Goal: Task Accomplishment & Management: Manage account settings

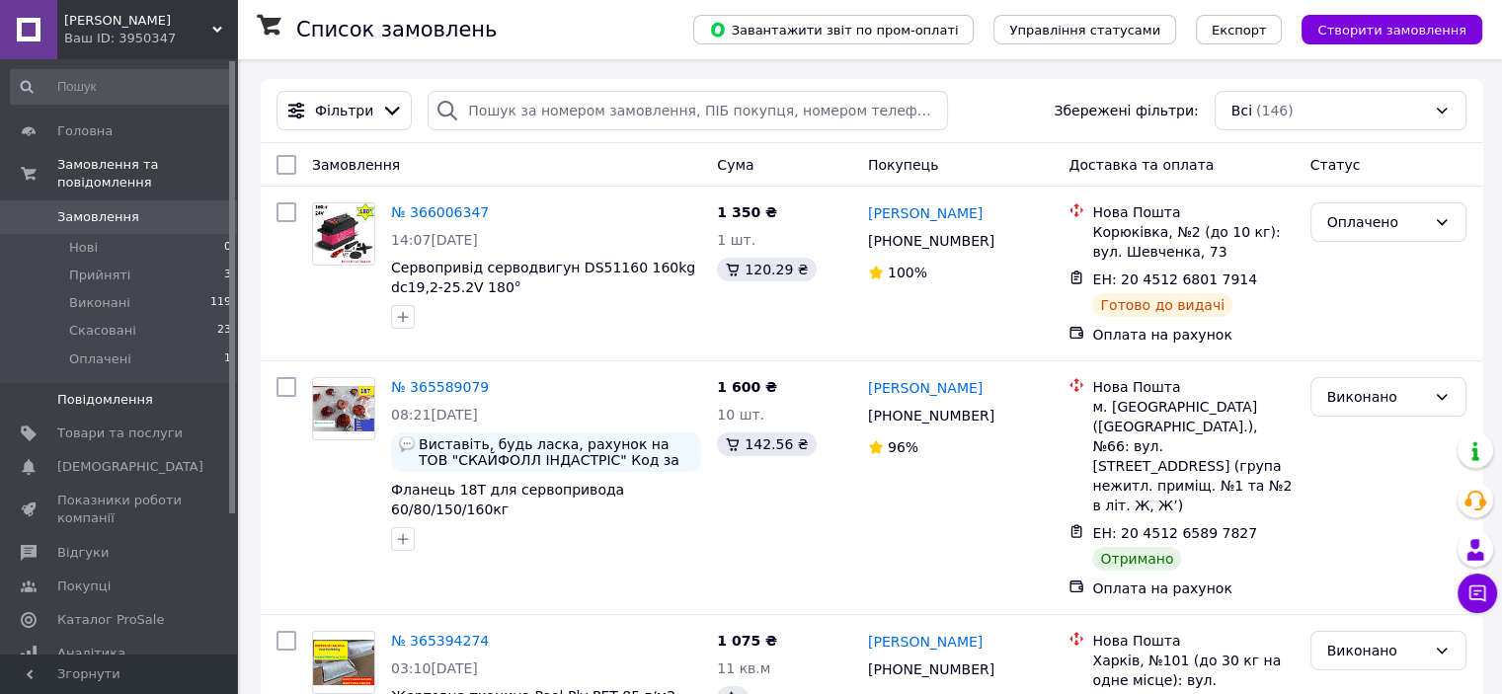
click at [121, 391] on span "Повідомлення" at bounding box center [105, 400] width 96 height 18
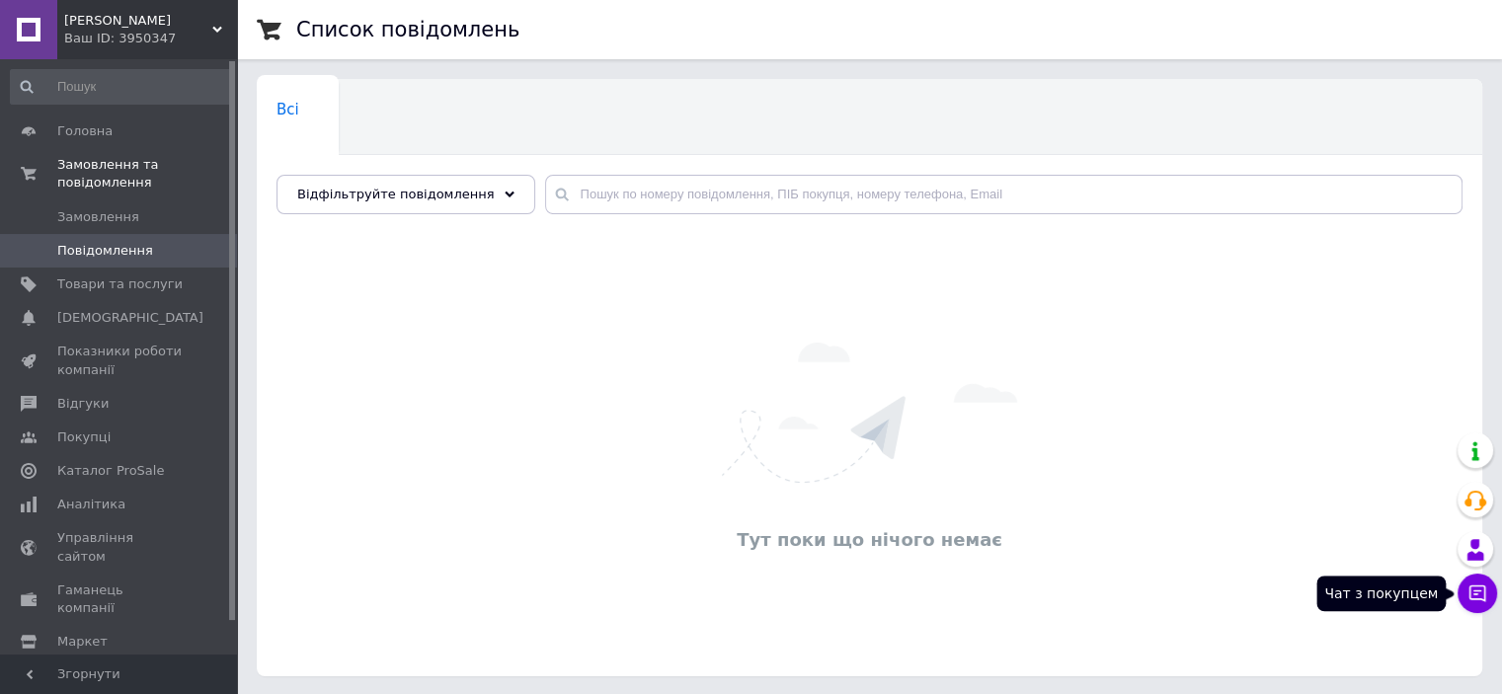
click at [1482, 600] on icon at bounding box center [1478, 594] width 17 height 17
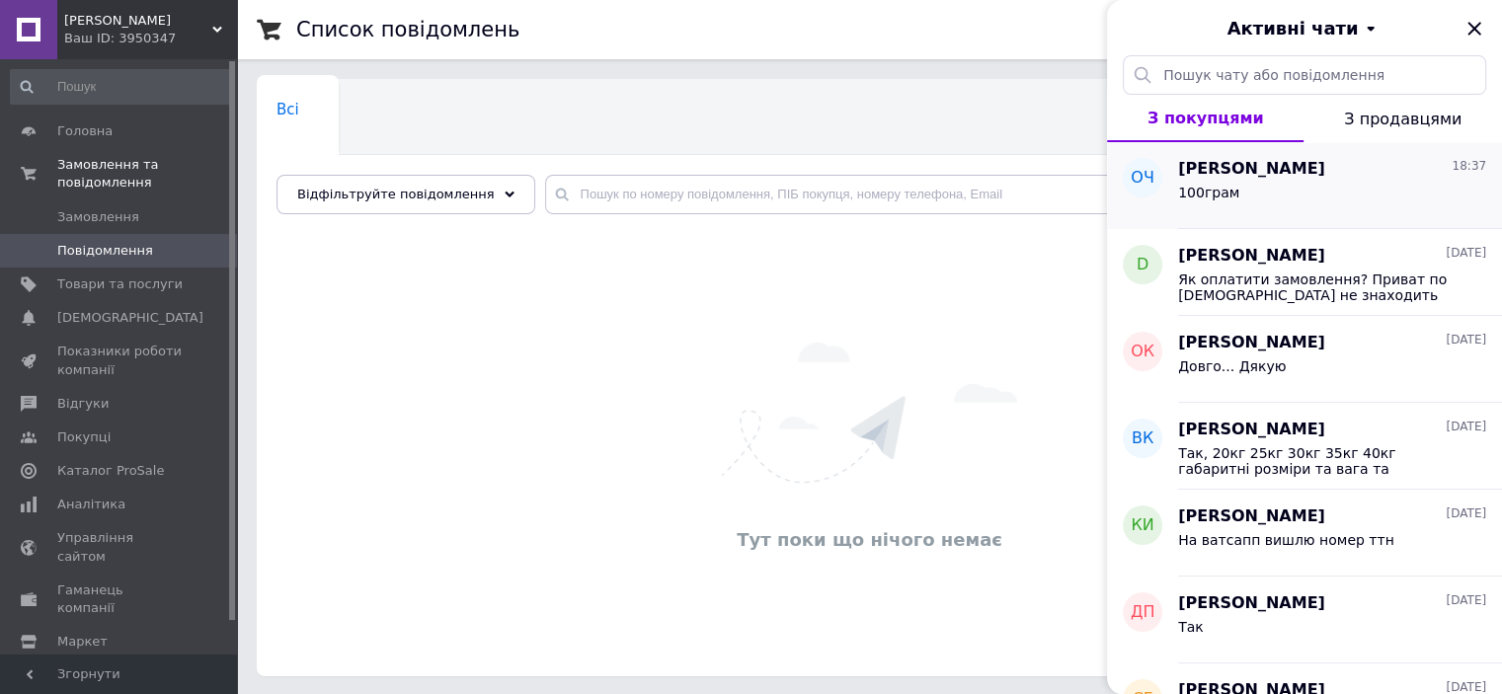
click at [1246, 197] on div "100грам" at bounding box center [1332, 197] width 308 height 32
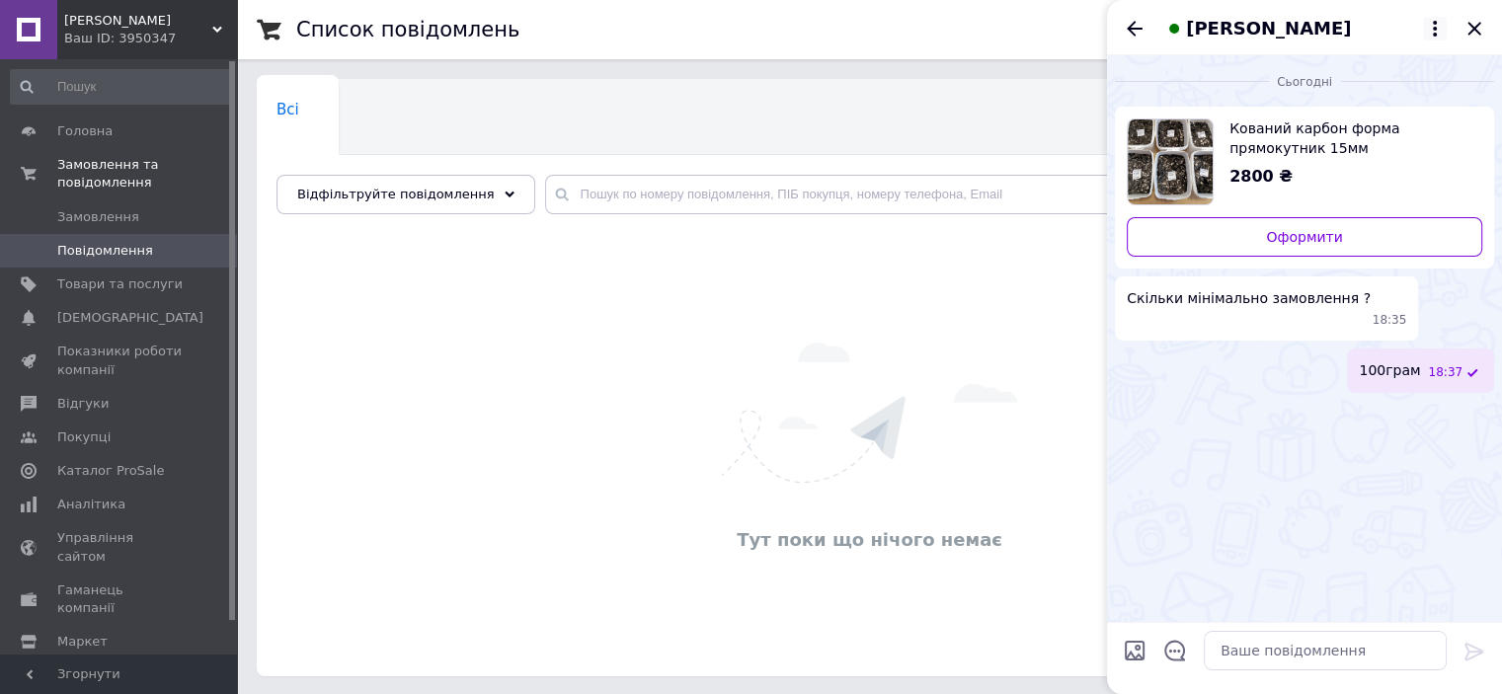
click at [1435, 24] on icon at bounding box center [1435, 29] width 4 height 16
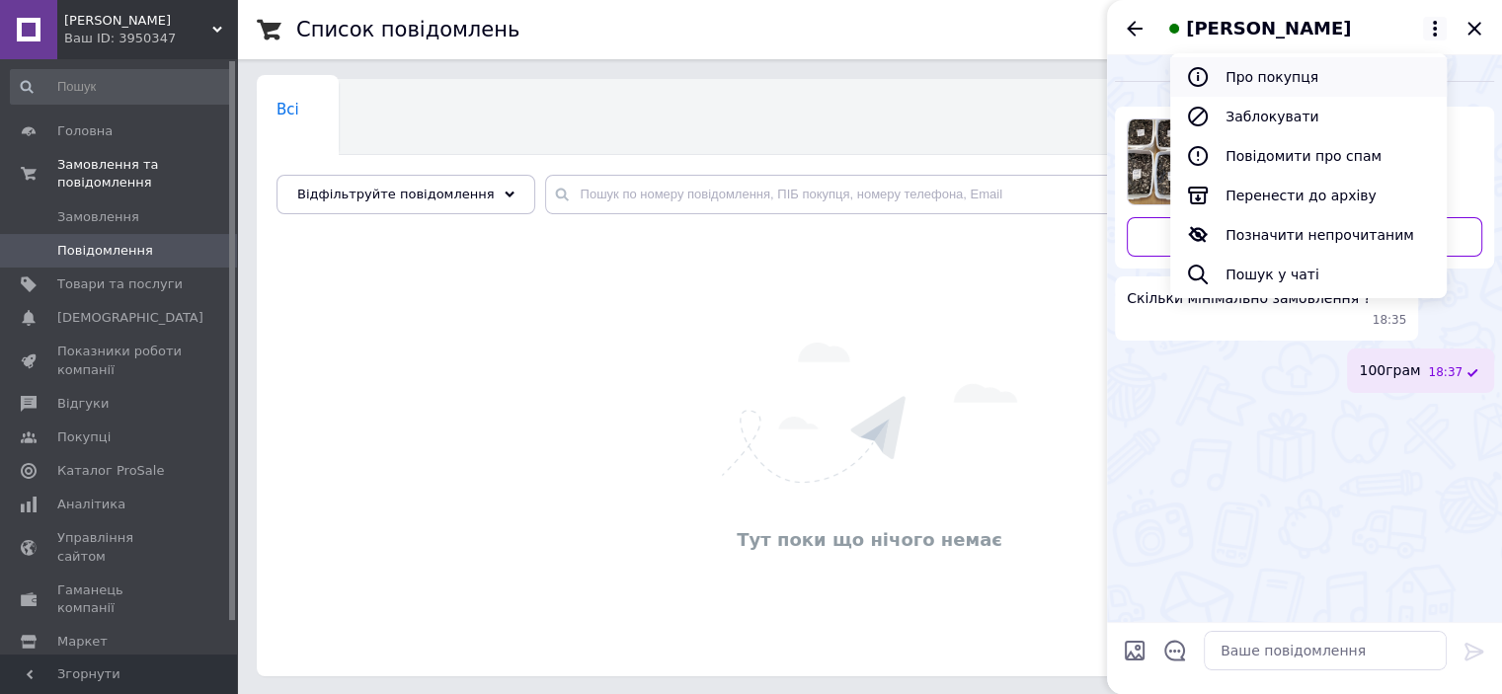
click at [1292, 78] on button "Про покупця" at bounding box center [1308, 77] width 277 height 40
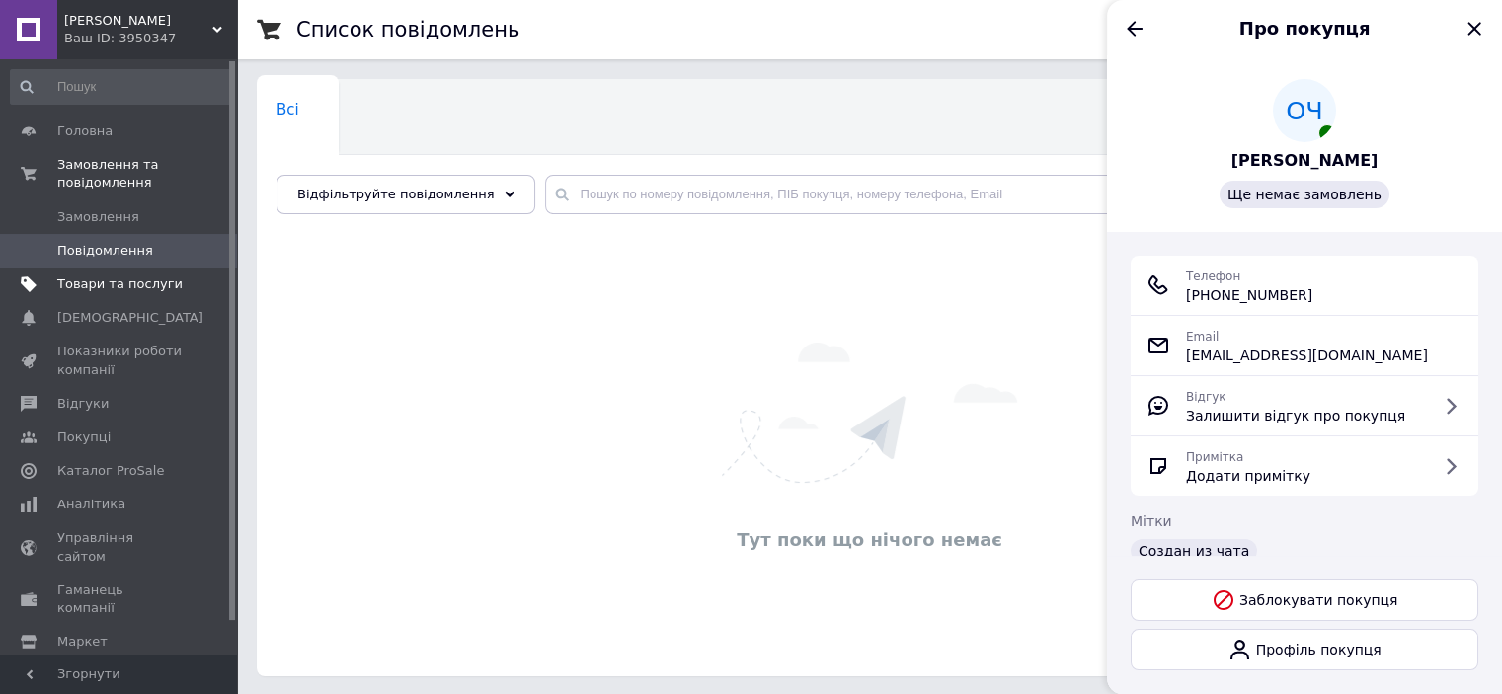
click at [90, 276] on span "Товари та послуги" at bounding box center [119, 285] width 125 height 18
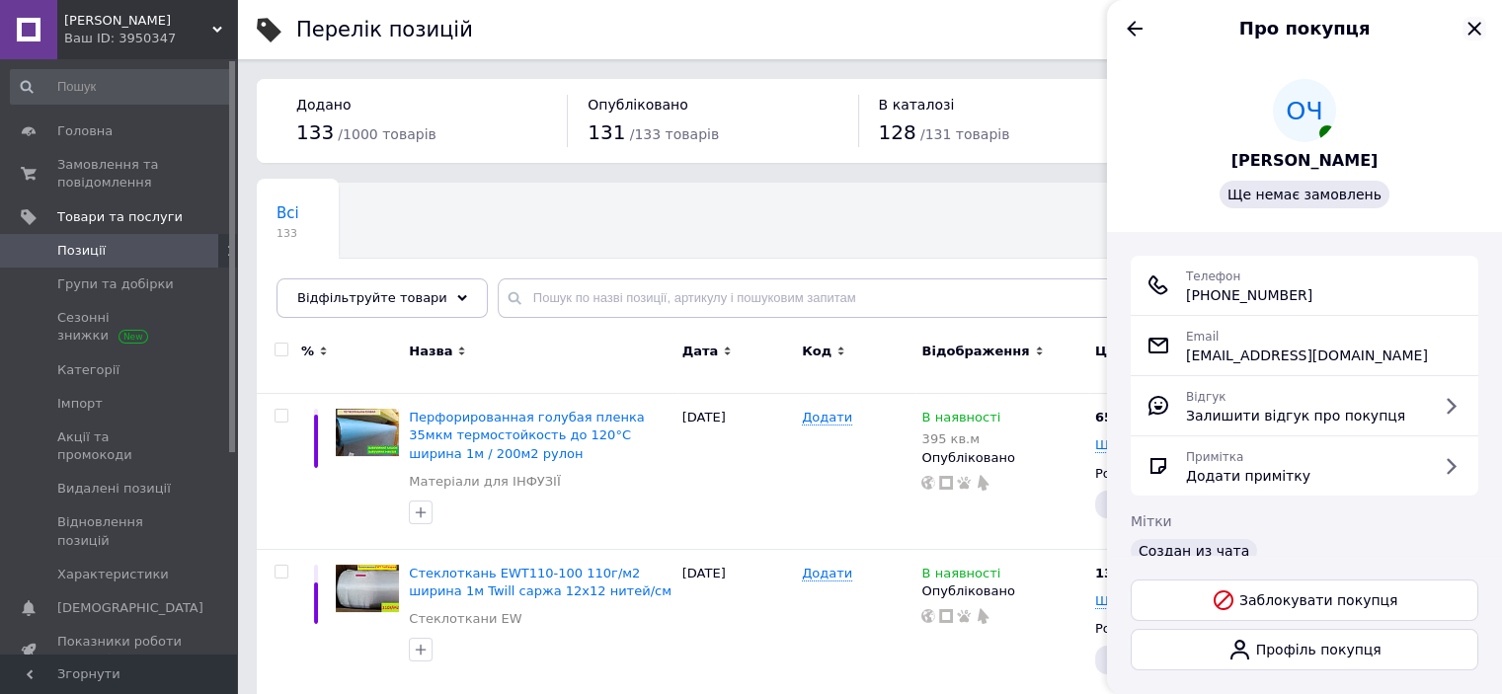
click at [1476, 25] on icon "Закрити" at bounding box center [1475, 29] width 24 height 24
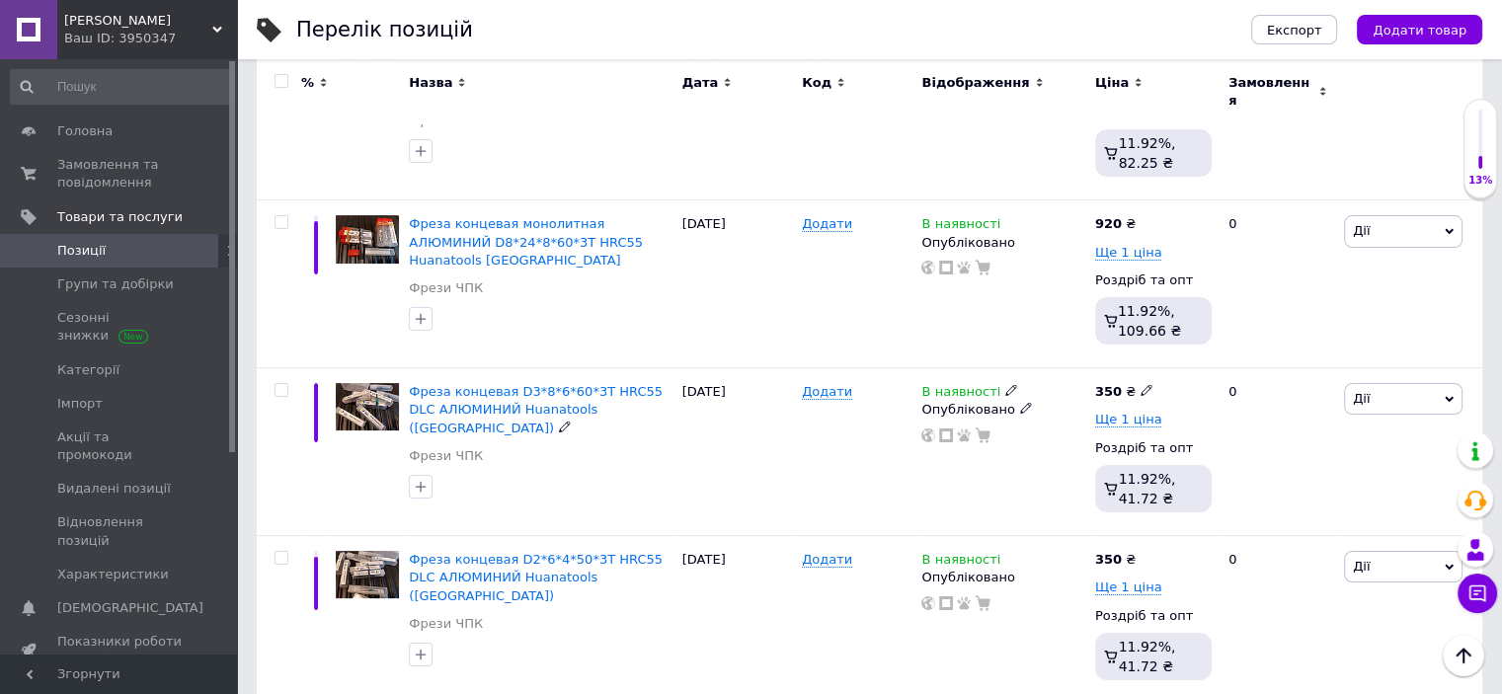
scroll to position [15276, 0]
